Goal: Navigation & Orientation: Find specific page/section

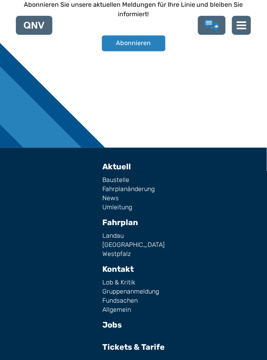
scroll to position [951, 0]
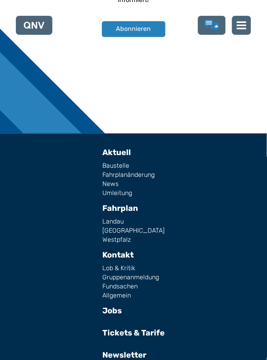
click at [116, 297] on link "Allgemein" at bounding box center [133, 296] width 62 height 6
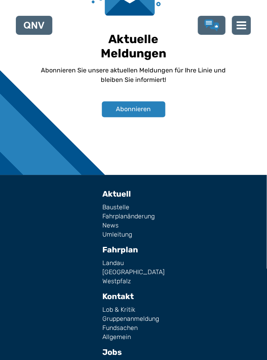
scroll to position [980, 0]
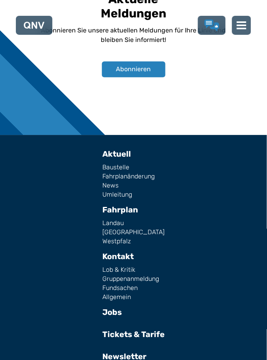
click at [117, 224] on link "Landau" at bounding box center [133, 223] width 62 height 6
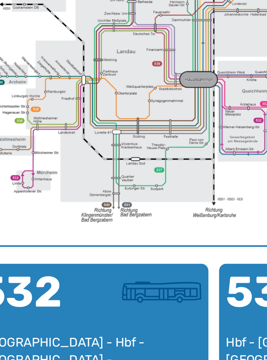
scroll to position [218, 0]
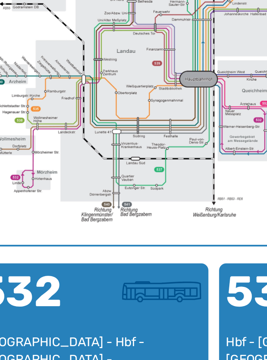
click at [156, 139] on img "1 von 1" at bounding box center [133, 115] width 241 height 171
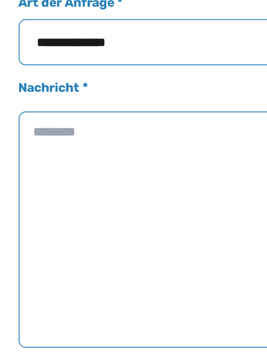
scroll to position [980, 0]
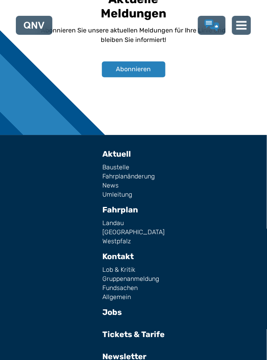
click at [244, 25] on img at bounding box center [241, 25] width 10 height 10
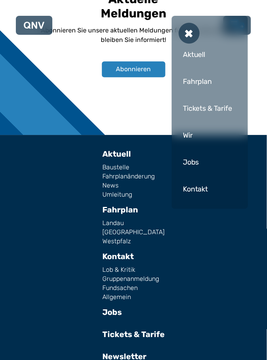
click at [194, 137] on div "Wir" at bounding box center [209, 136] width 60 height 24
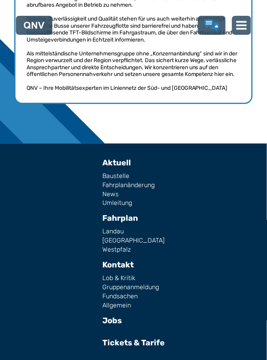
scroll to position [400, 0]
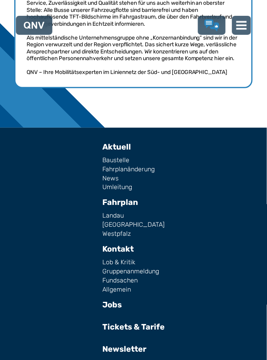
click at [126, 266] on link "Lob & Kritik" at bounding box center [133, 263] width 62 height 6
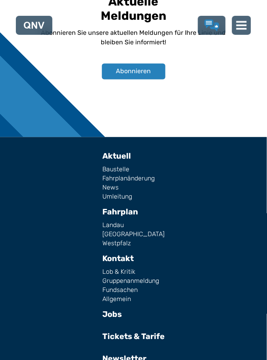
scroll to position [1299, 0]
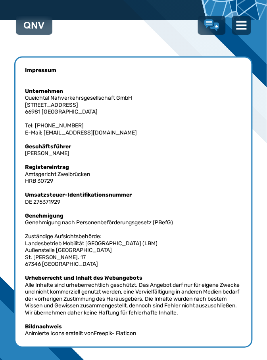
scroll to position [145, 0]
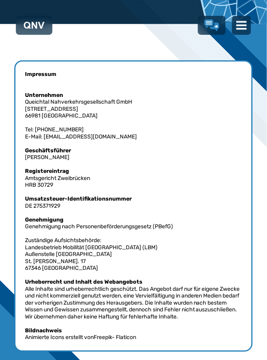
scroll to position [1299, 0]
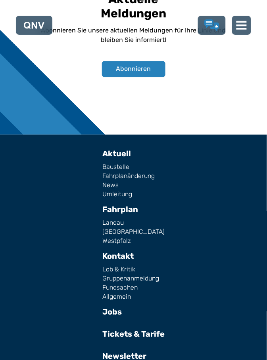
click at [140, 338] on link "Tickets & Tarife" at bounding box center [133, 335] width 62 height 10
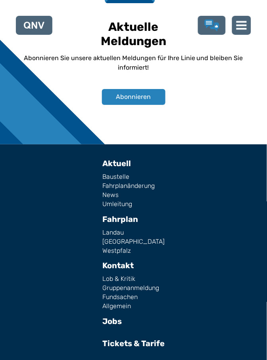
scroll to position [1110, 0]
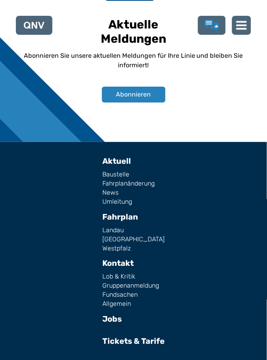
click at [116, 301] on link "Allgemein" at bounding box center [133, 304] width 62 height 6
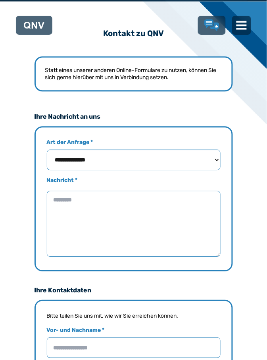
scroll to position [177, 0]
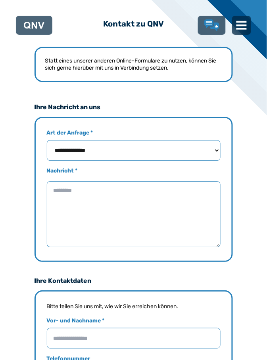
click at [213, 151] on select "**********" at bounding box center [133, 151] width 173 height 21
click at [251, 146] on section "**********" at bounding box center [133, 329] width 238 height 618
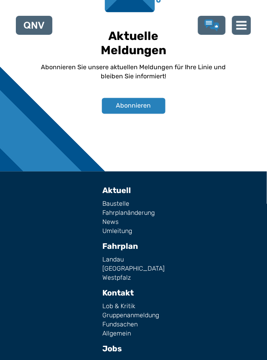
scroll to position [941, 0]
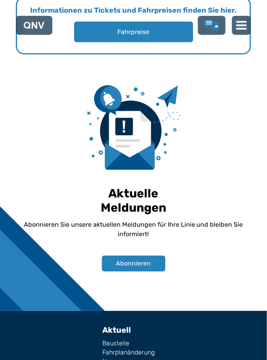
scroll to position [1110, 0]
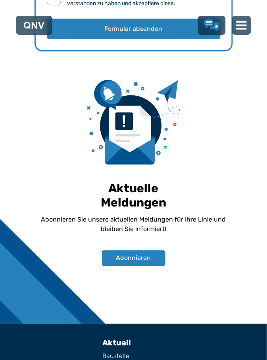
scroll to position [1299, 0]
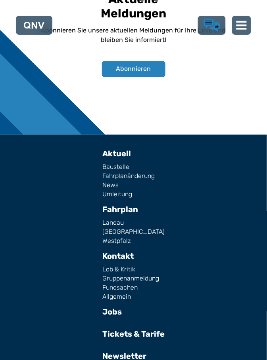
click at [210, 24] on use "Lob & Kritik" at bounding box center [211, 25] width 16 height 13
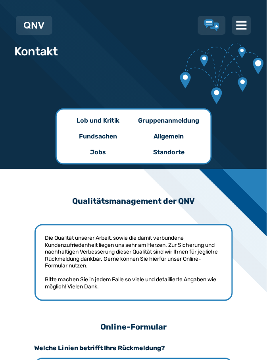
click at [100, 152] on p "Jobs" at bounding box center [98, 153] width 16 height 10
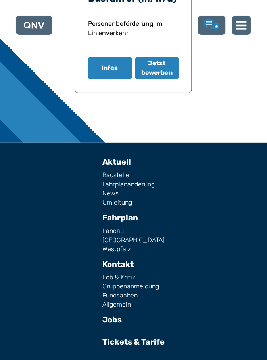
scroll to position [318, 0]
